Goal: Task Accomplishment & Management: Use online tool/utility

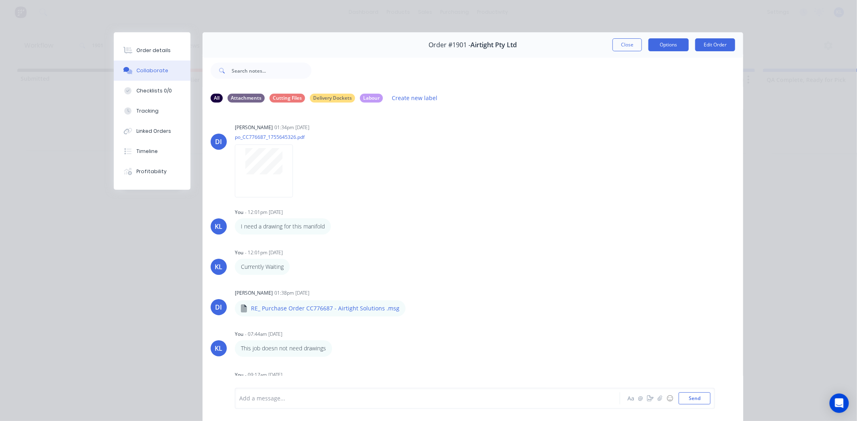
click at [671, 40] on button "Options" at bounding box center [668, 44] width 40 height 13
click at [158, 53] on div "Order details" at bounding box center [153, 50] width 34 height 7
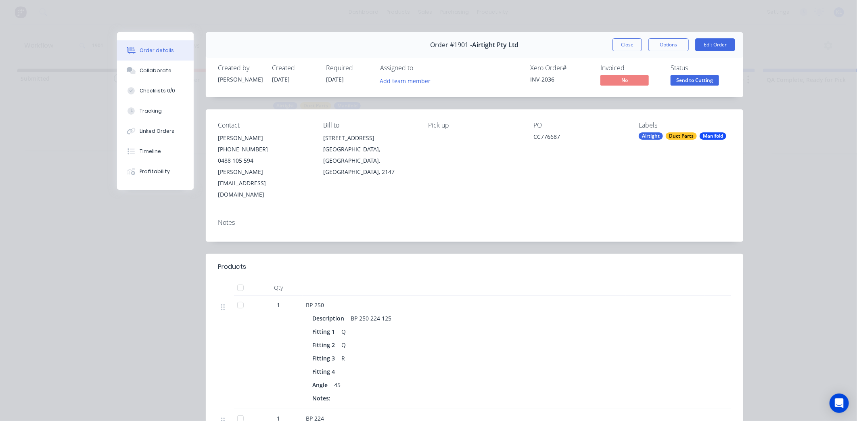
click at [677, 78] on span "Send to Cutting" at bounding box center [694, 80] width 48 height 10
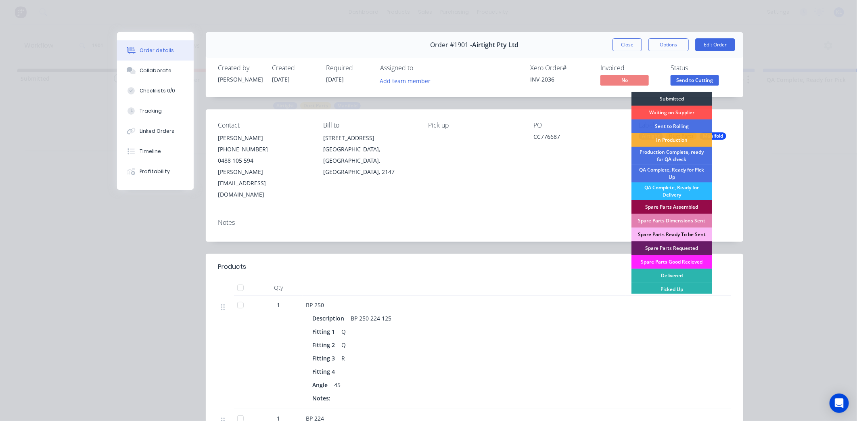
scroll to position [2, 0]
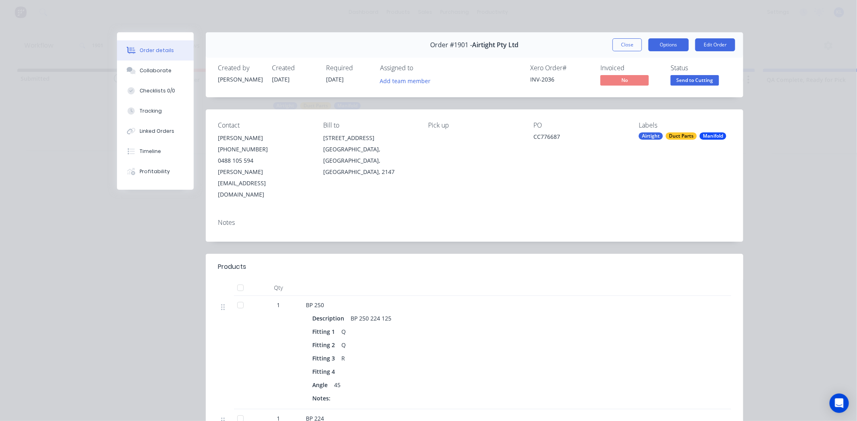
click at [660, 39] on button "Options" at bounding box center [668, 44] width 40 height 13
click at [662, 43] on button "Options" at bounding box center [668, 44] width 40 height 13
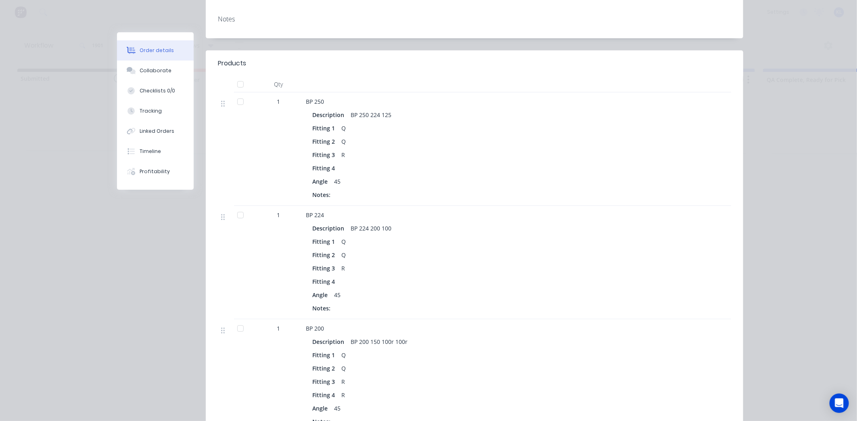
scroll to position [224, 0]
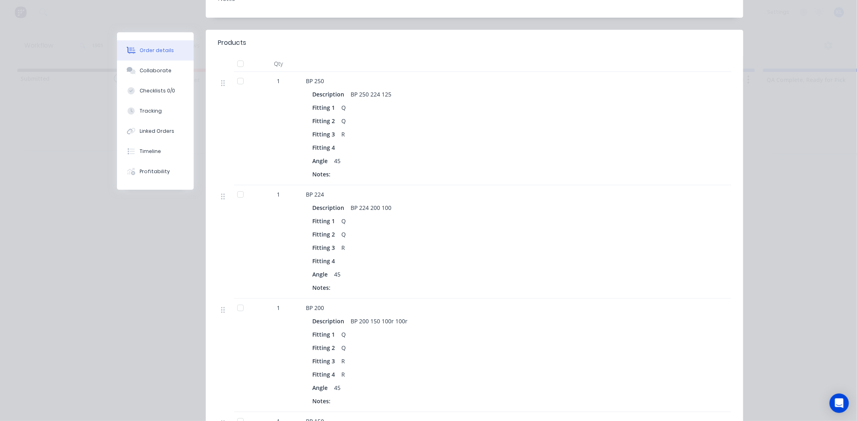
click at [236, 73] on div at bounding box center [240, 81] width 16 height 16
click at [238, 186] on div at bounding box center [240, 194] width 16 height 16
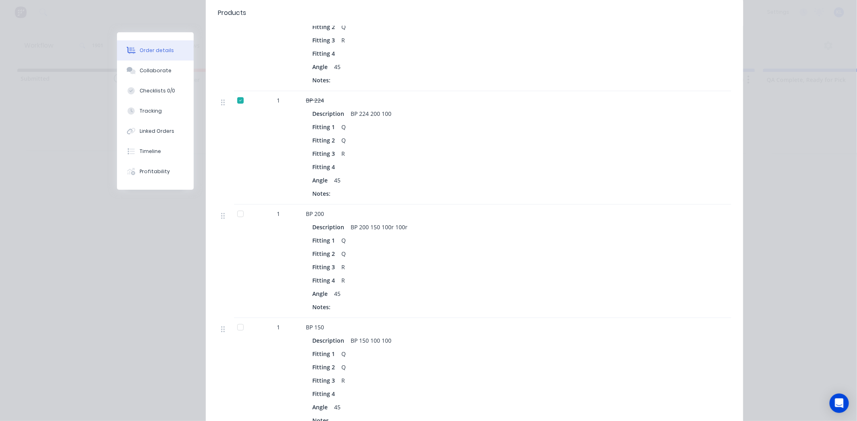
scroll to position [403, 0]
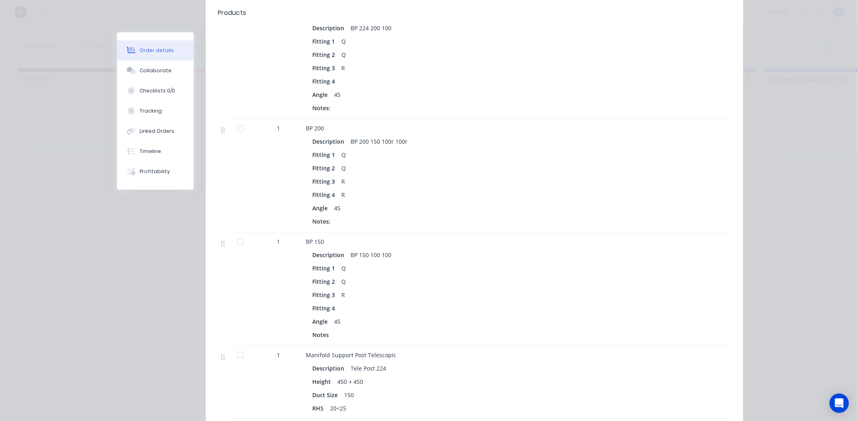
click at [236, 234] on div at bounding box center [240, 242] width 16 height 16
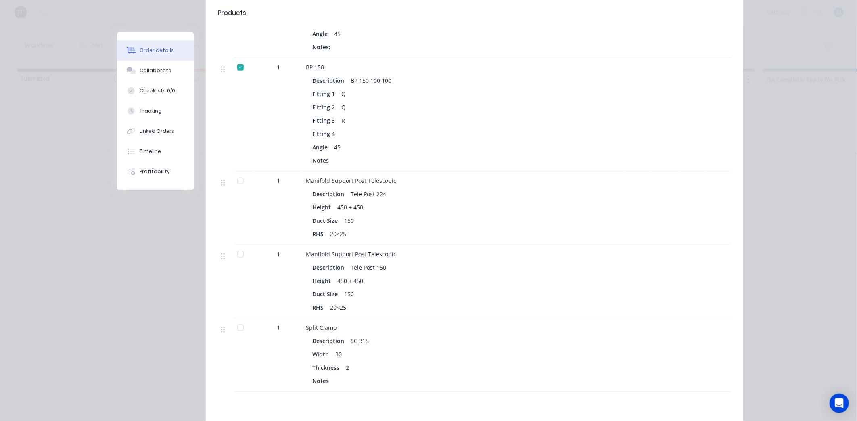
scroll to position [583, 0]
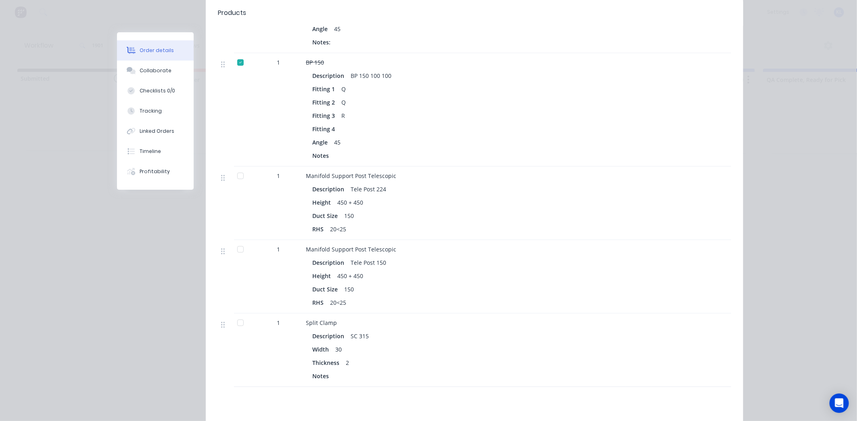
click at [239, 168] on div at bounding box center [240, 176] width 16 height 16
click at [236, 241] on div at bounding box center [240, 249] width 16 height 16
click at [236, 315] on div at bounding box center [240, 323] width 16 height 16
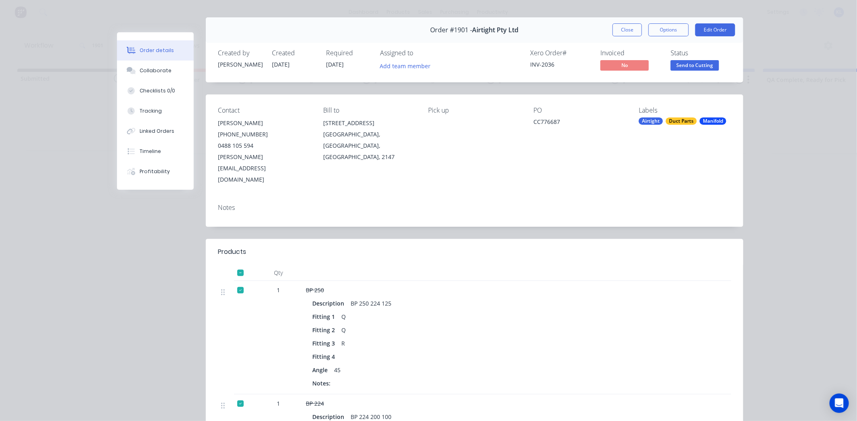
scroll to position [0, 0]
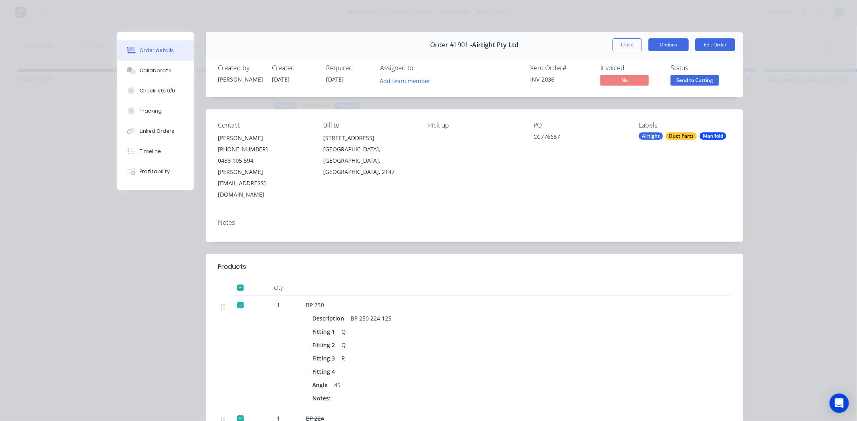
click at [659, 48] on button "Options" at bounding box center [668, 44] width 40 height 13
click at [627, 97] on div "Standard" at bounding box center [646, 98] width 70 height 12
click at [769, 75] on div "Order details Collaborate Checklists 0/0 Tracking Linked Orders Timeline Profit…" at bounding box center [428, 210] width 857 height 421
click at [143, 67] on div "Collaborate" at bounding box center [156, 70] width 32 height 7
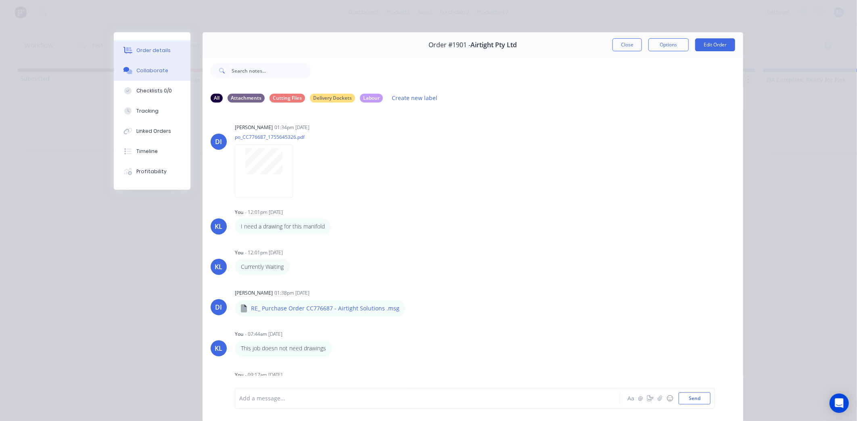
drag, startPoint x: 151, startPoint y: 55, endPoint x: 804, endPoint y: 42, distance: 653.3
click at [155, 54] on button "Order details" at bounding box center [152, 50] width 77 height 20
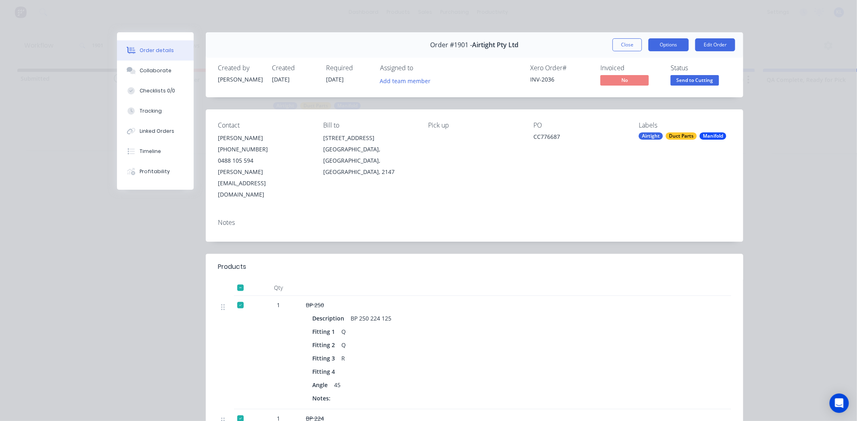
click at [670, 46] on button "Options" at bounding box center [668, 44] width 40 height 13
click at [631, 98] on div "Standard" at bounding box center [646, 98] width 70 height 12
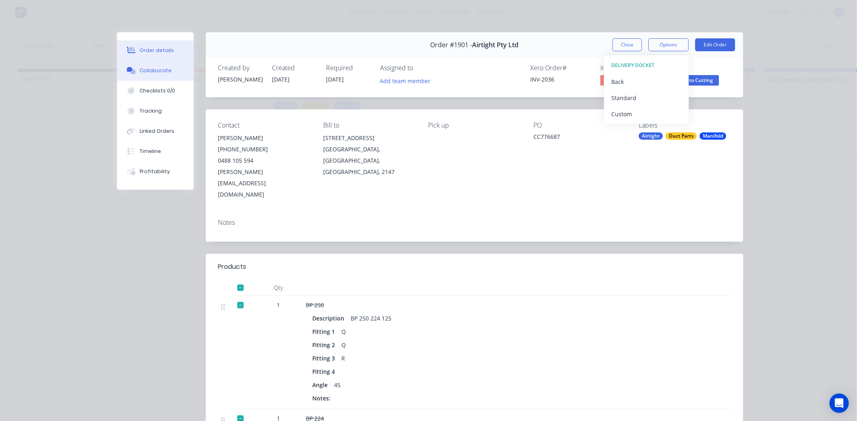
click at [153, 69] on div "Collaborate" at bounding box center [156, 70] width 32 height 7
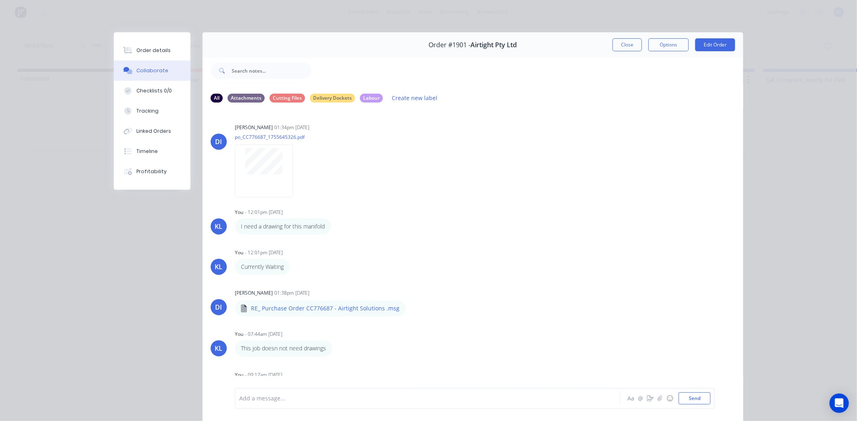
drag, startPoint x: 156, startPoint y: 54, endPoint x: 417, endPoint y: 43, distance: 261.3
click at [156, 54] on button "Order details" at bounding box center [152, 50] width 77 height 20
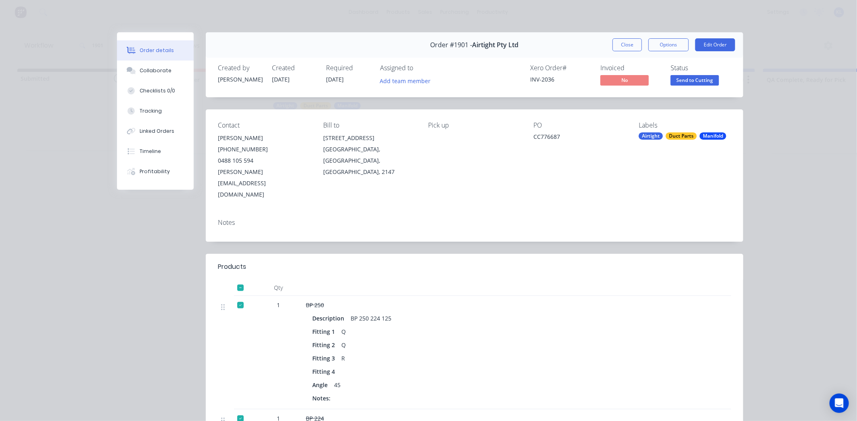
click at [684, 86] on button "Send to Cutting" at bounding box center [694, 81] width 48 height 12
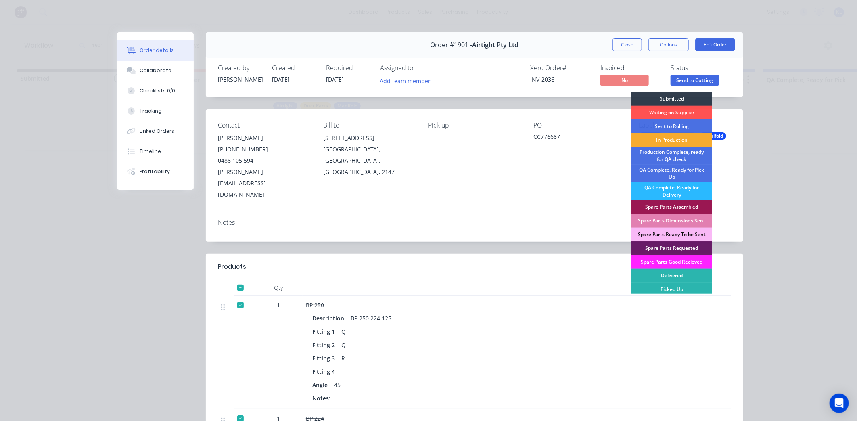
click at [667, 140] on div "In Production" at bounding box center [671, 140] width 81 height 14
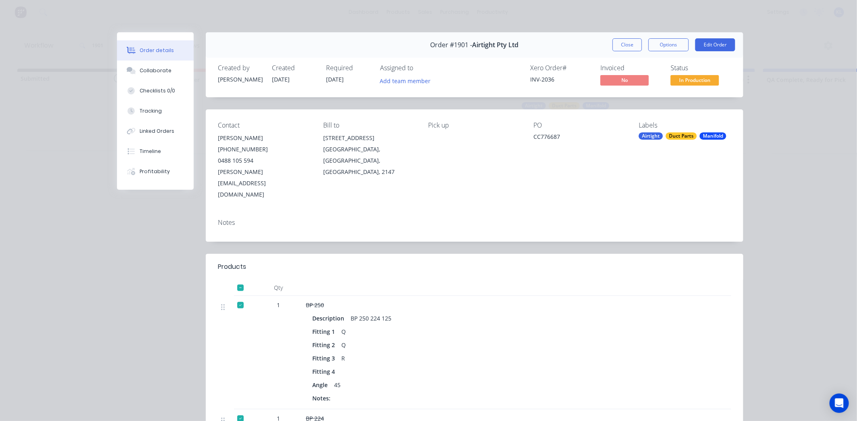
click at [689, 81] on span "In Production" at bounding box center [694, 80] width 48 height 10
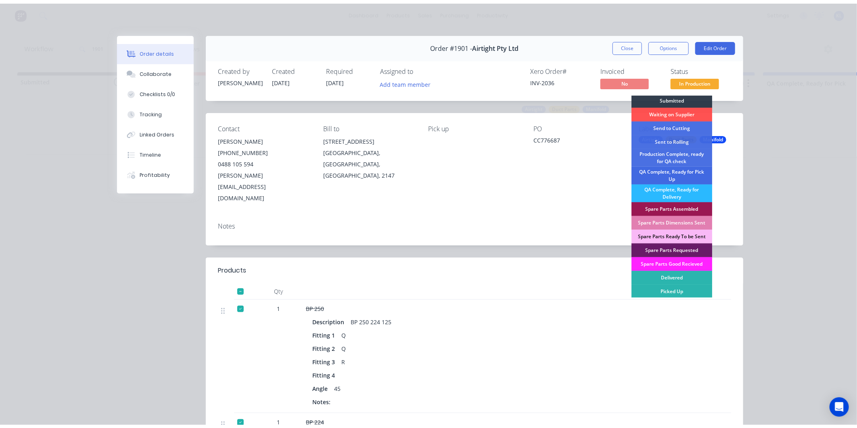
scroll to position [2, 0]
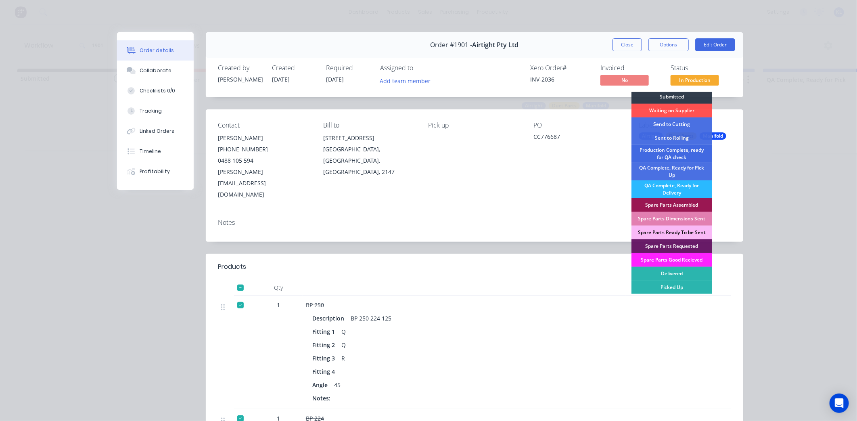
click at [676, 152] on div "Production Complete, ready for QA check" at bounding box center [671, 154] width 81 height 18
